Goal: Task Accomplishment & Management: Manage account settings

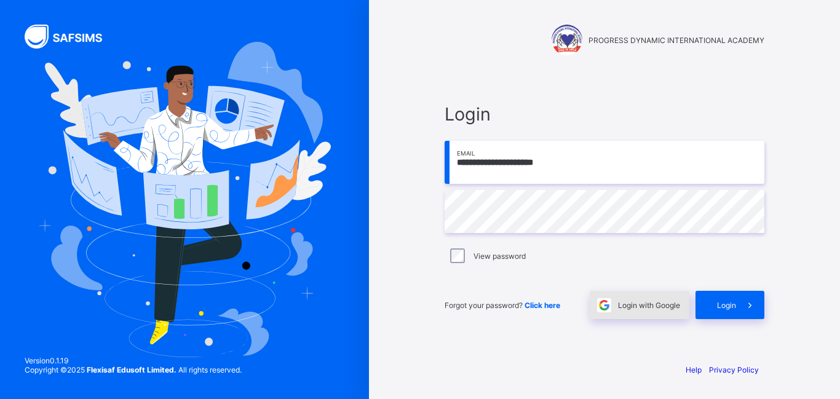
click at [622, 307] on span "Login with Google" at bounding box center [649, 305] width 62 height 9
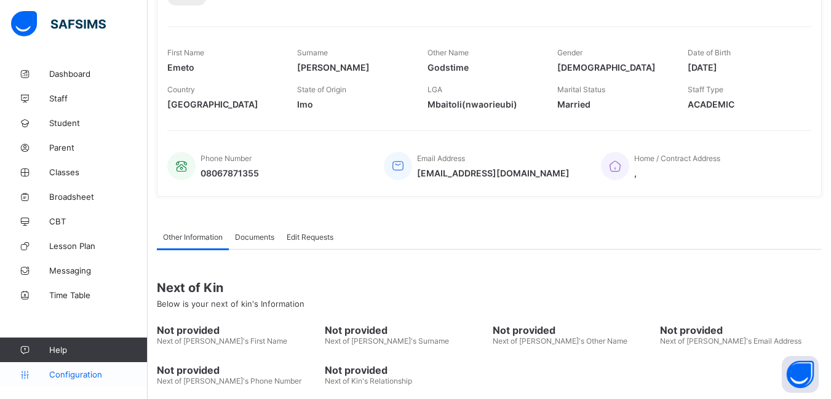
scroll to position [184, 0]
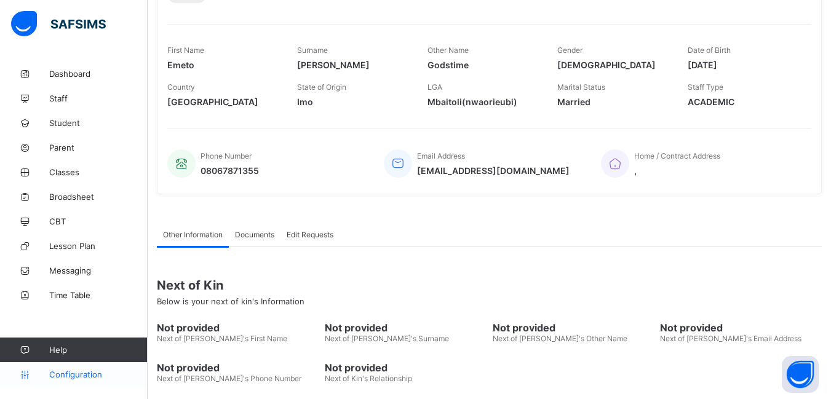
click at [85, 376] on span "Configuration" at bounding box center [98, 374] width 98 height 10
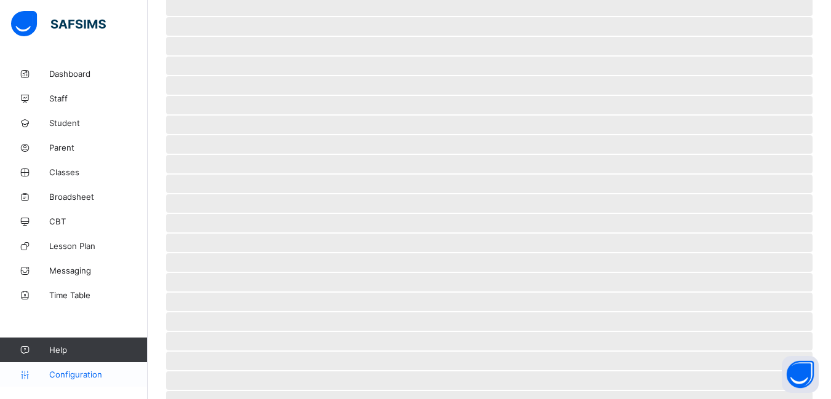
scroll to position [82, 0]
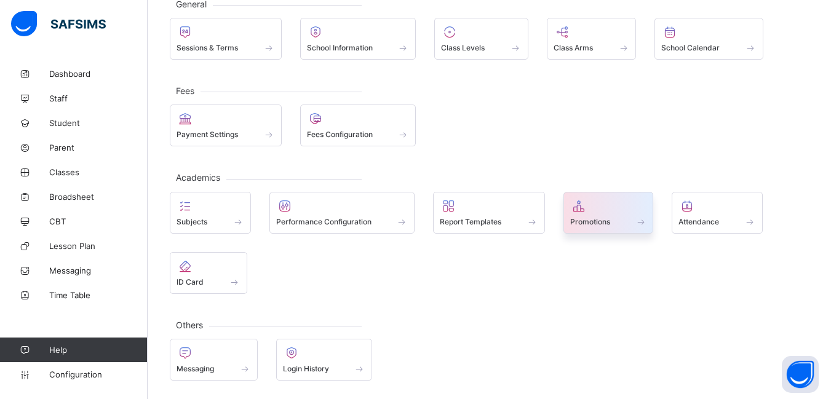
click at [608, 219] on span "Promotions" at bounding box center [590, 221] width 40 height 9
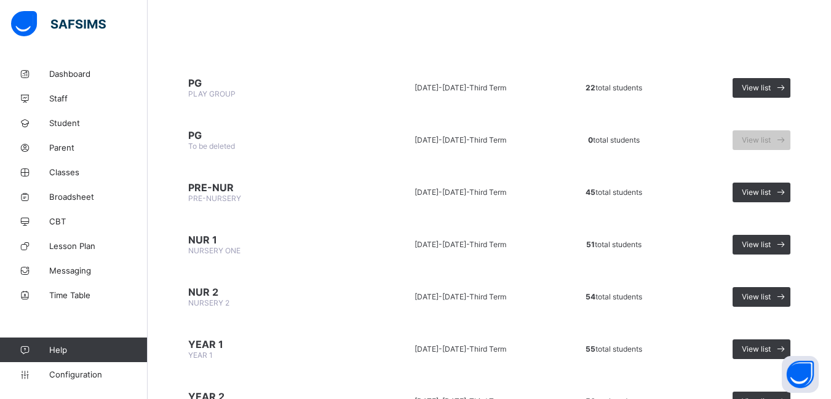
scroll to position [184, 0]
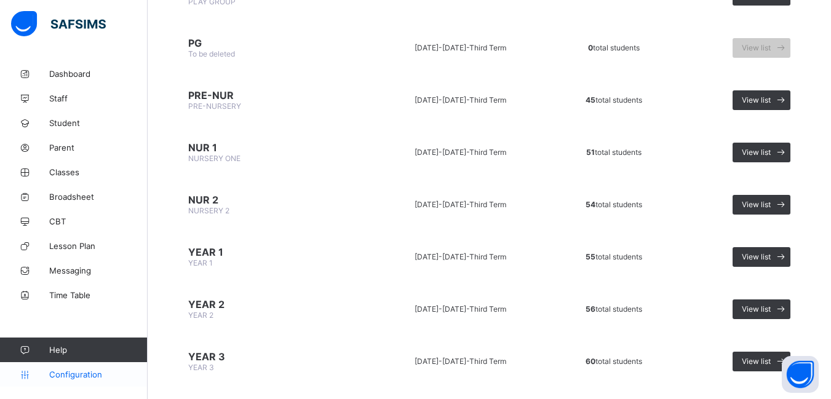
click at [89, 376] on span "Configuration" at bounding box center [98, 374] width 98 height 10
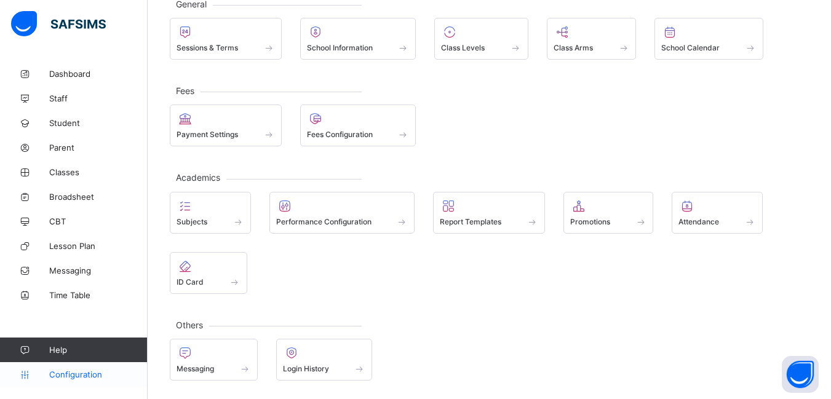
scroll to position [82, 0]
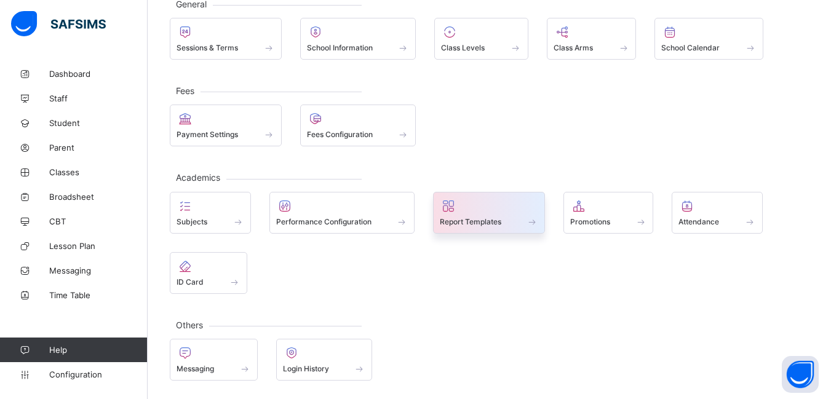
click at [507, 215] on span at bounding box center [489, 214] width 98 height 3
